Goal: Find specific page/section: Find specific page/section

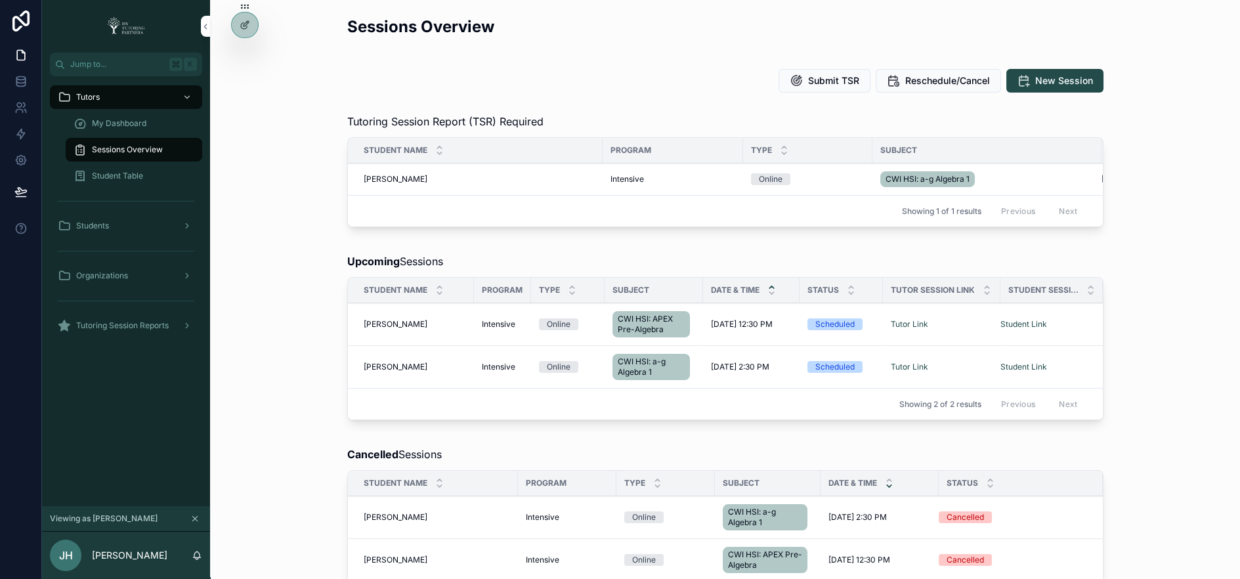
click at [0, 0] on icon at bounding box center [0, 0] width 0 height 0
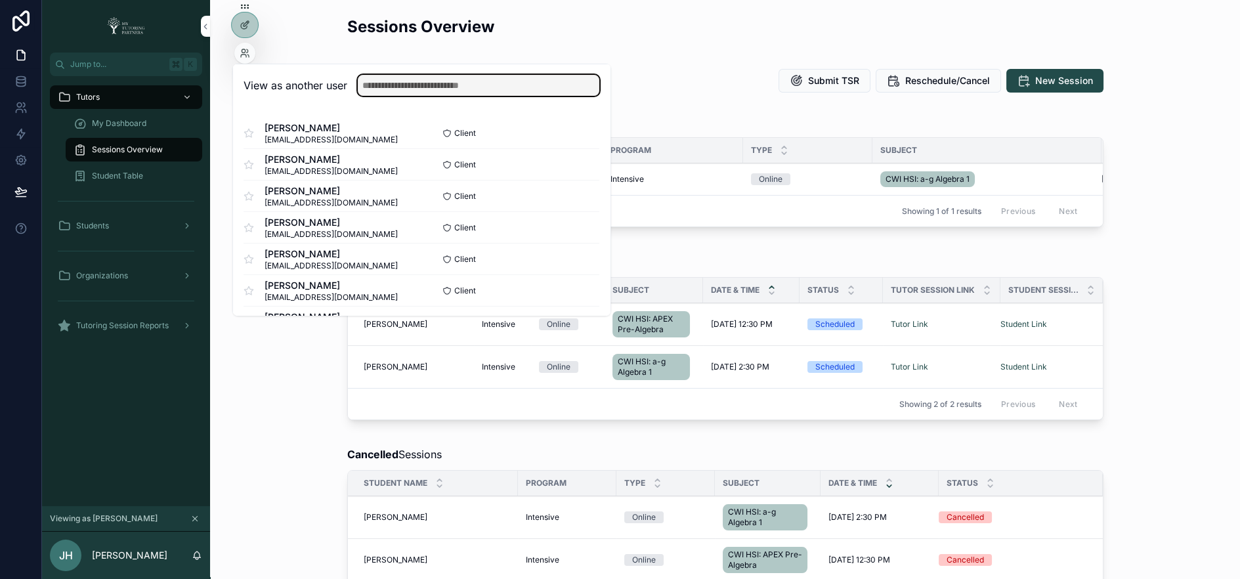
click at [414, 83] on input "text" at bounding box center [479, 85] width 242 height 21
click at [414, 83] on input "*" at bounding box center [479, 85] width 242 height 21
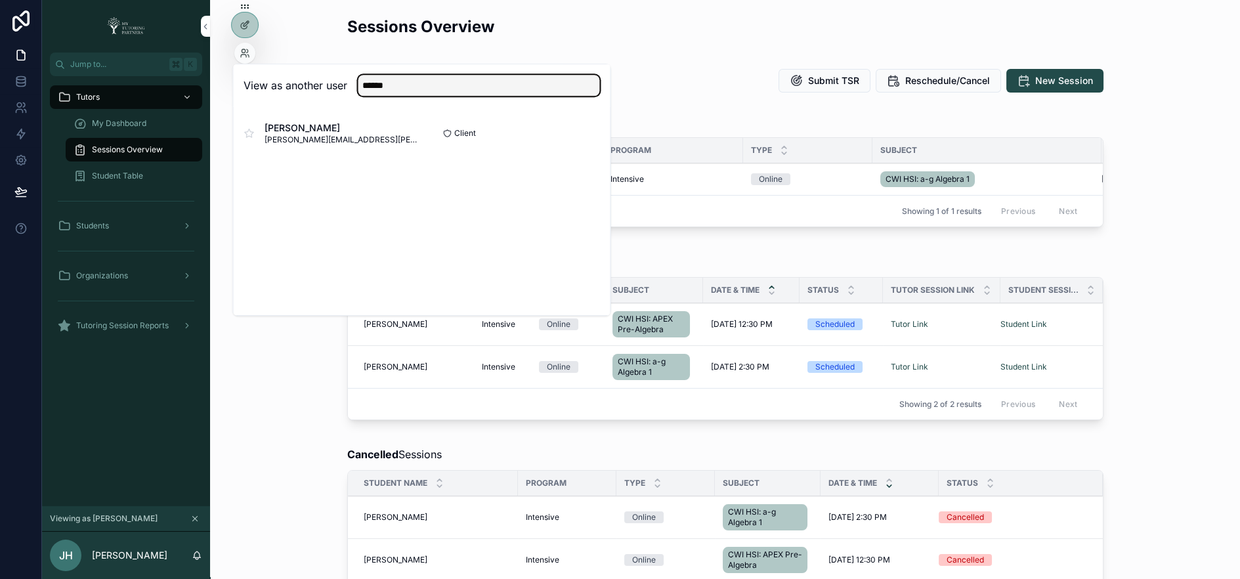
type input "******"
click at [0, 0] on button "Select" at bounding box center [0, 0] width 0 height 0
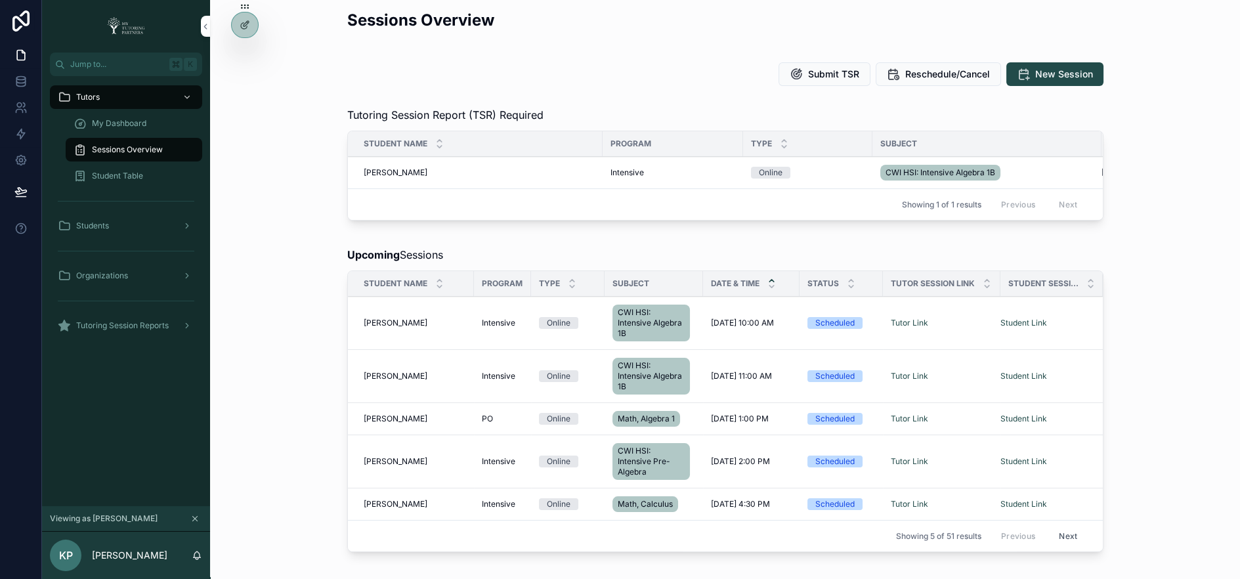
scroll to position [11, 0]
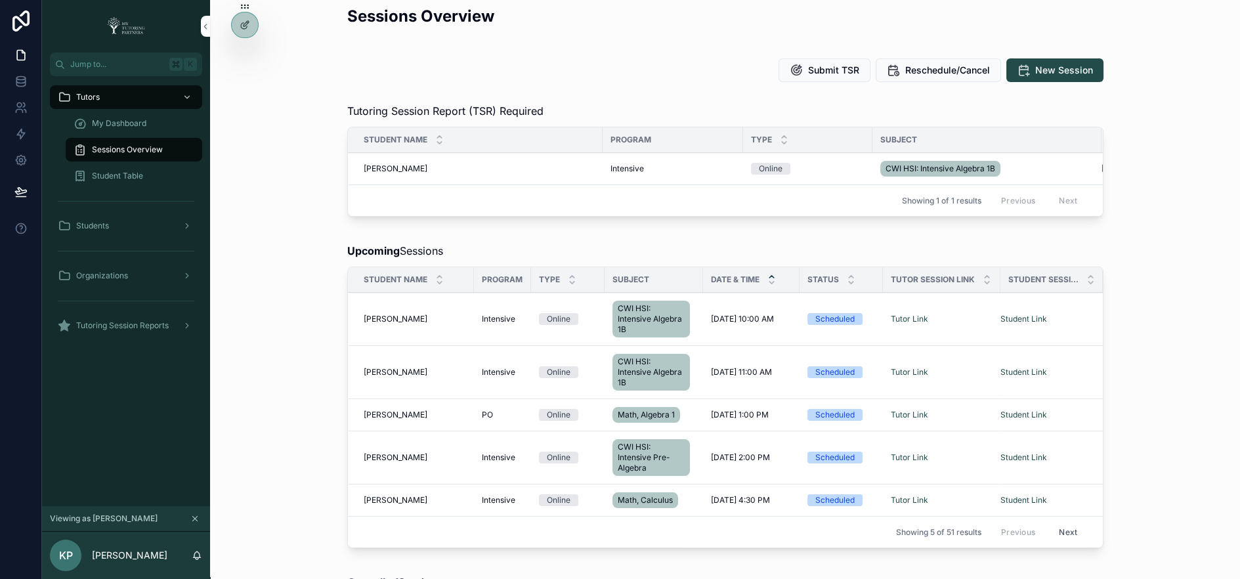
click at [139, 121] on span "My Dashboard" at bounding box center [119, 123] width 54 height 11
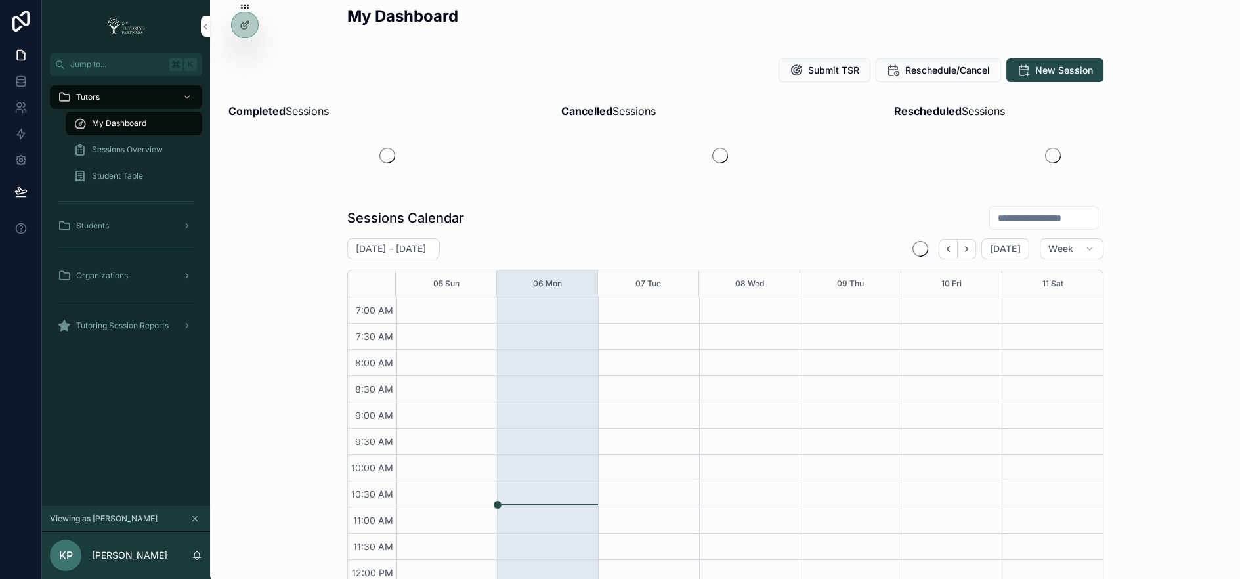
scroll to position [339, 0]
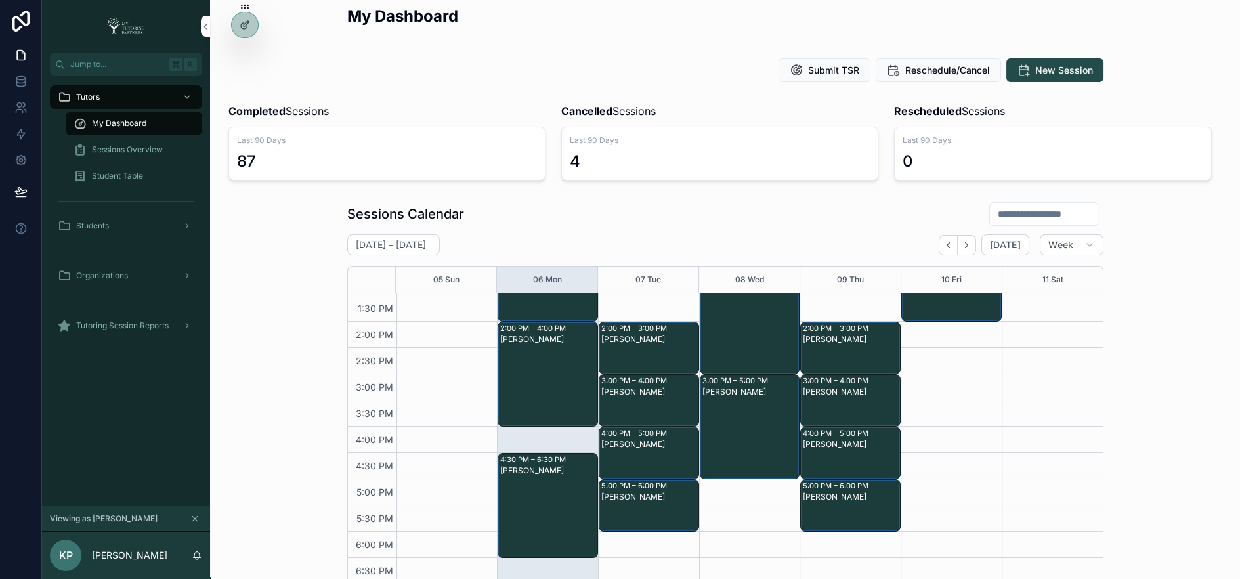
click at [1017, 215] on input "scrollable content" at bounding box center [1044, 214] width 108 height 18
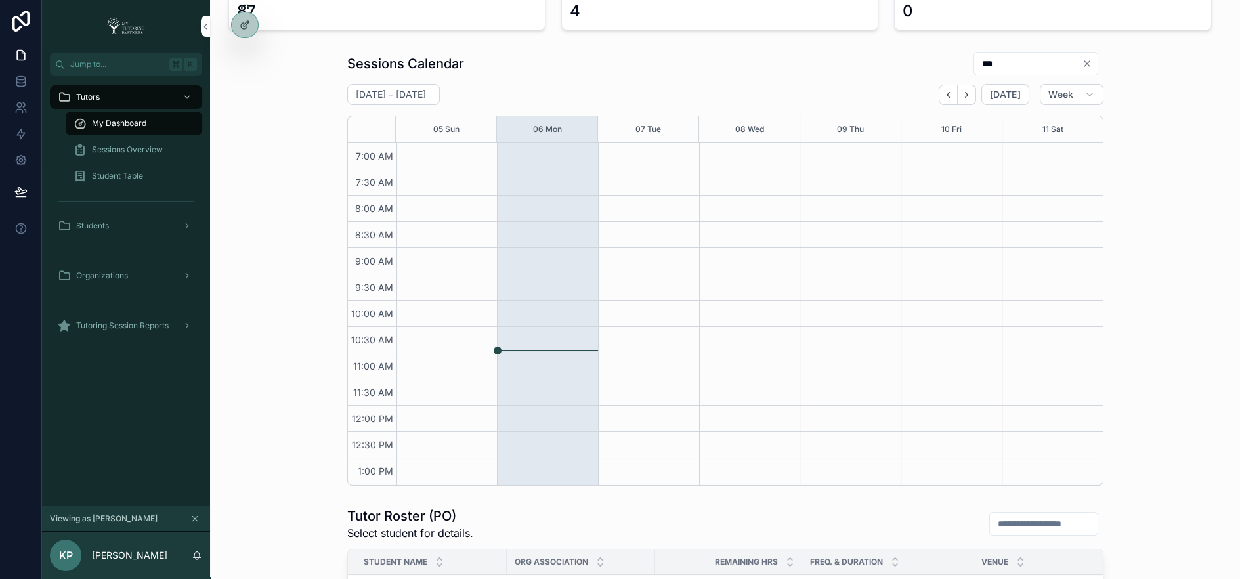
scroll to position [139, 0]
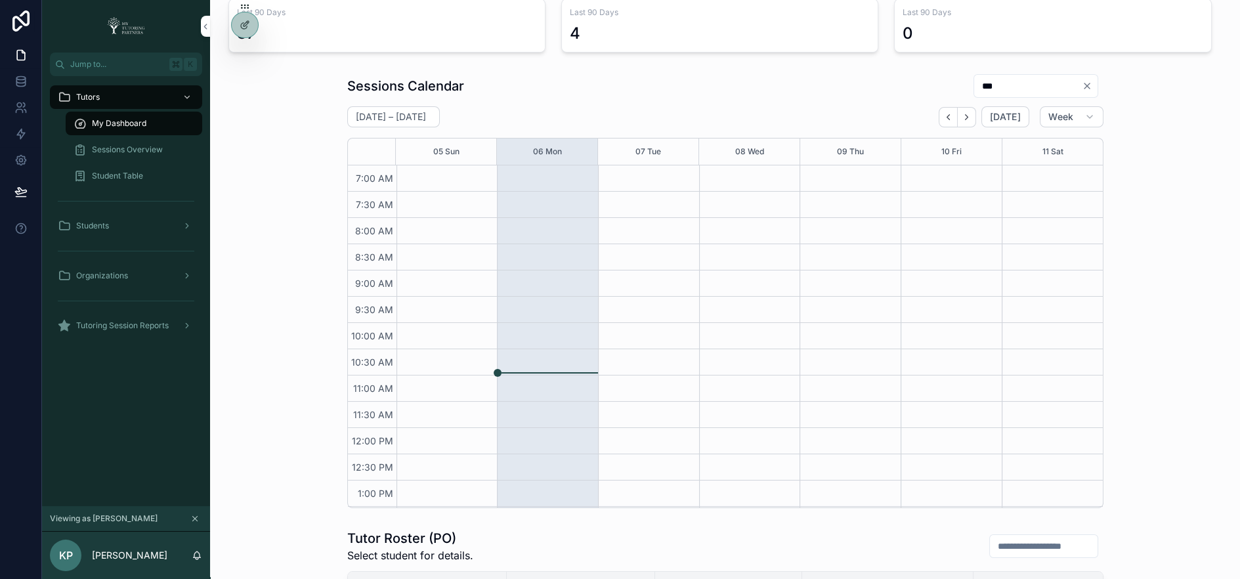
type input "***"
